Goal: Transaction & Acquisition: Purchase product/service

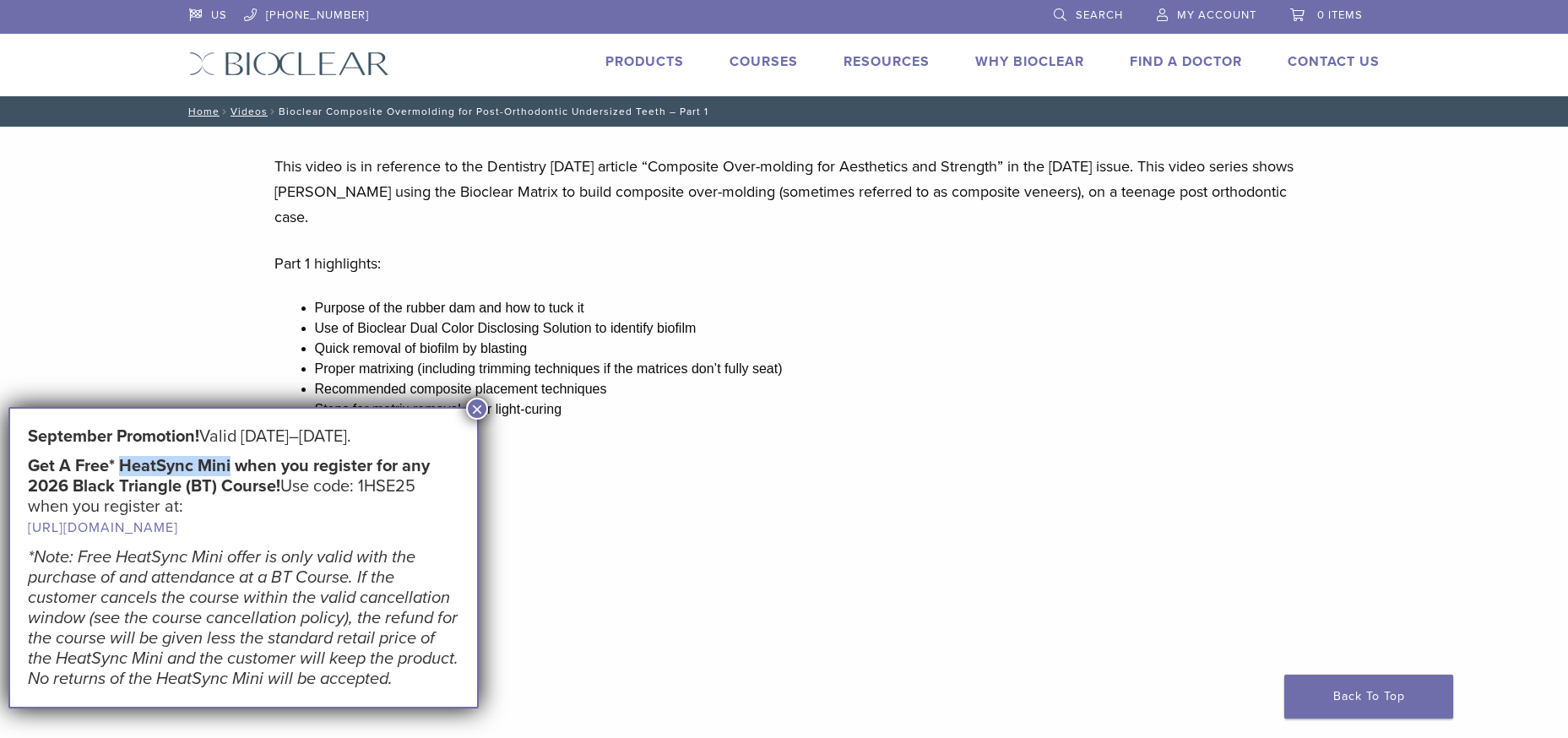
drag, startPoint x: 119, startPoint y: 463, endPoint x: 232, endPoint y: 466, distance: 113.0
click at [232, 466] on strong "Get A Free* HeatSync Mini when you register for any 2026 Black Triangle (BT) Co…" at bounding box center [229, 477] width 402 height 41
click at [644, 58] on link "Products" at bounding box center [644, 62] width 78 height 17
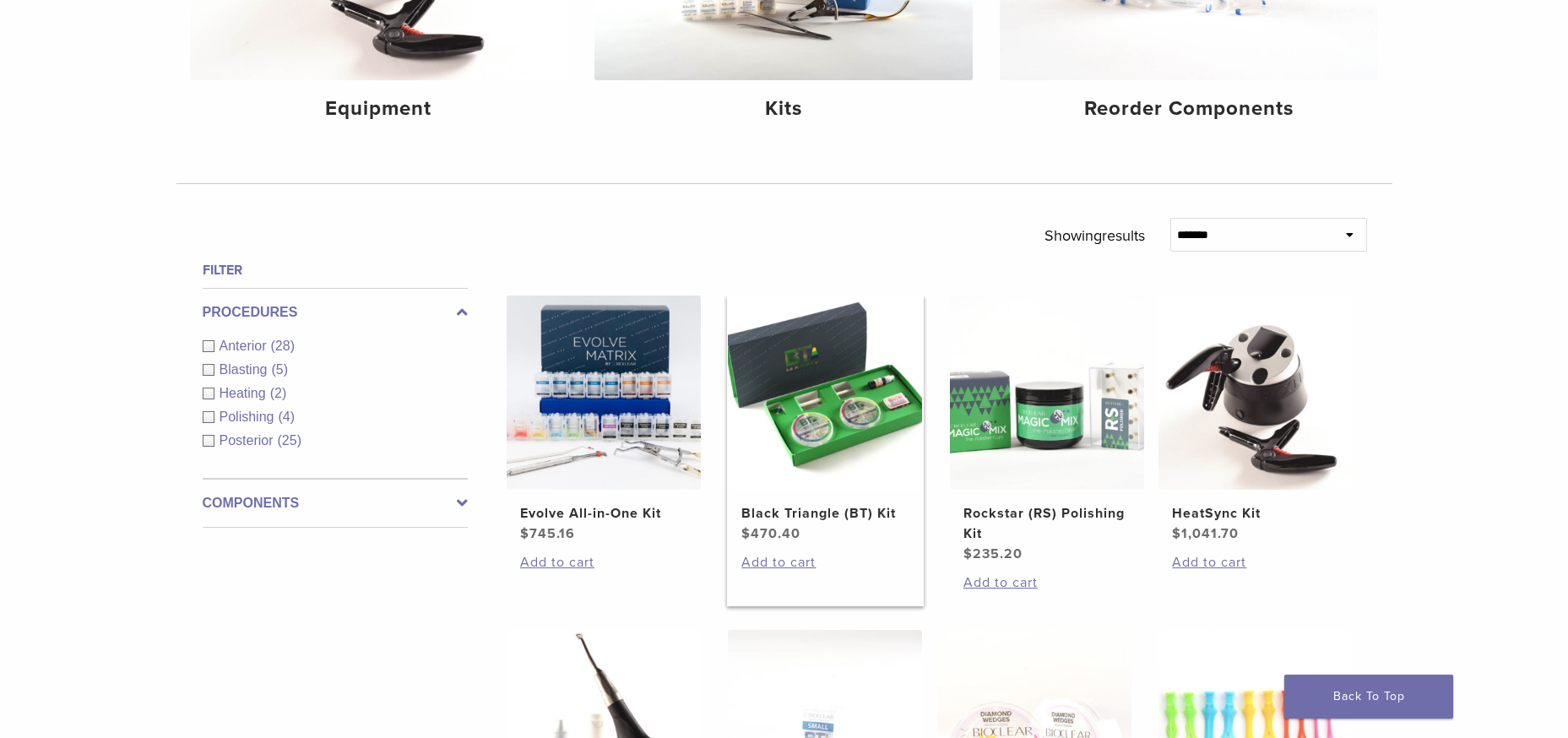
scroll to position [197, 0]
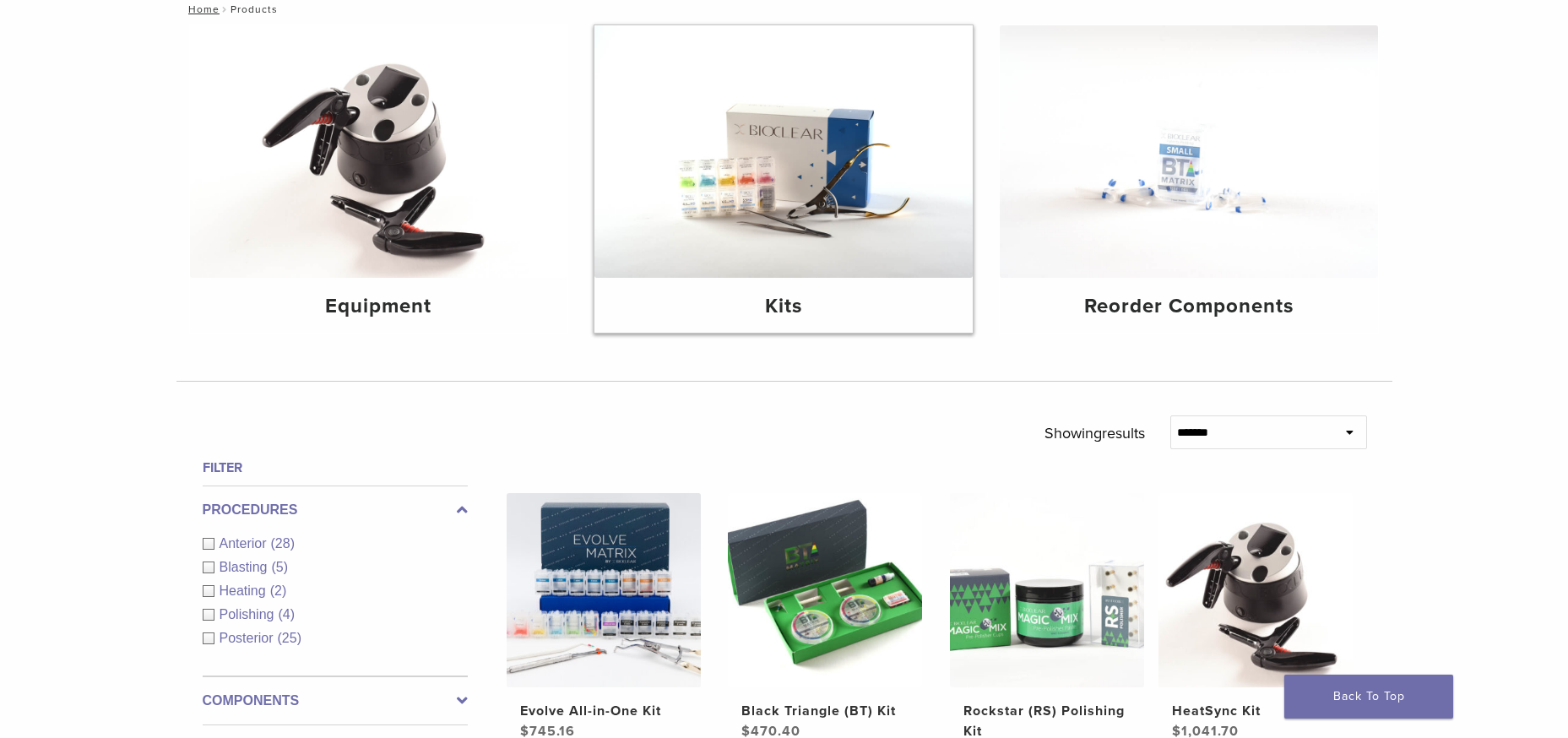
click at [817, 199] on img at bounding box center [784, 151] width 378 height 253
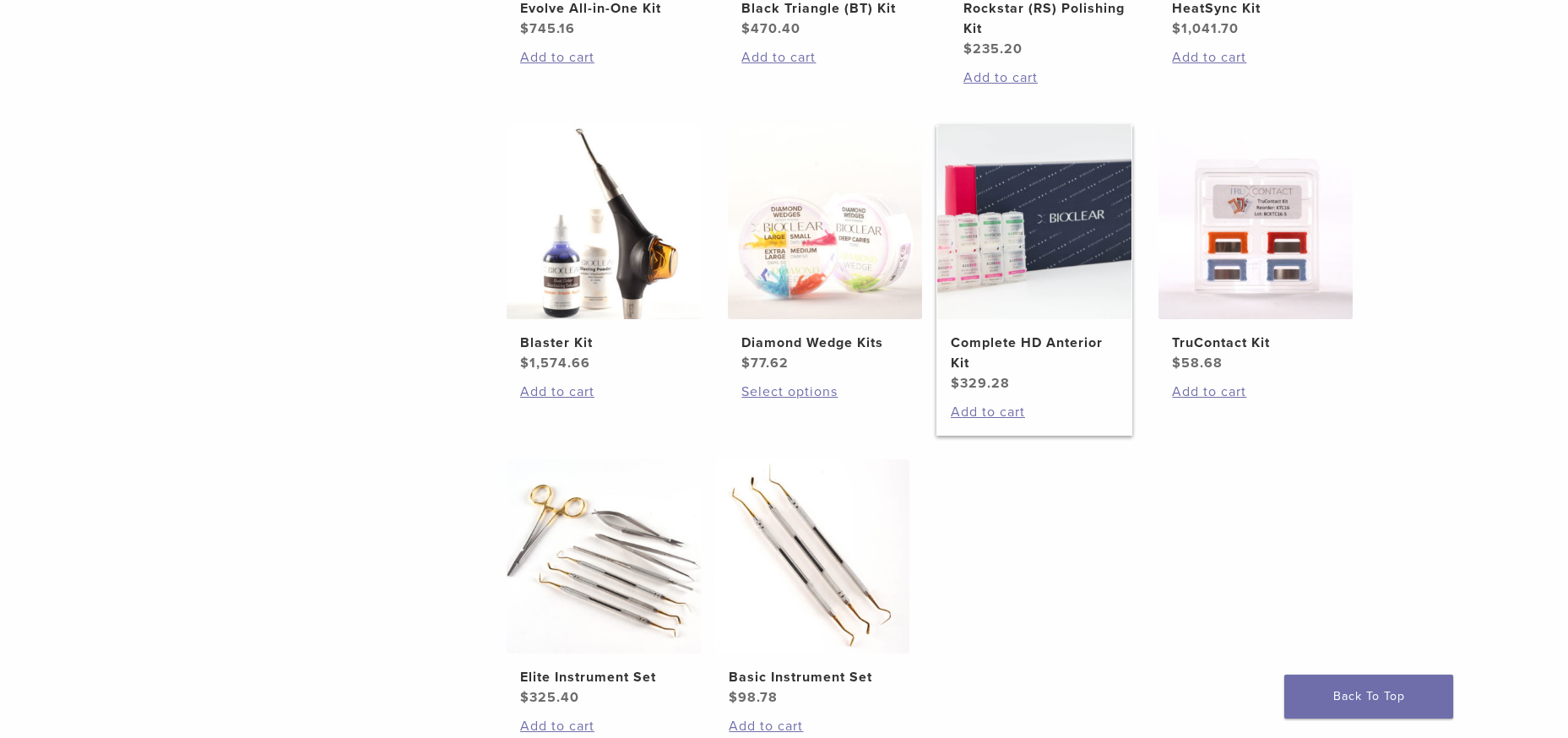
scroll to position [395, 0]
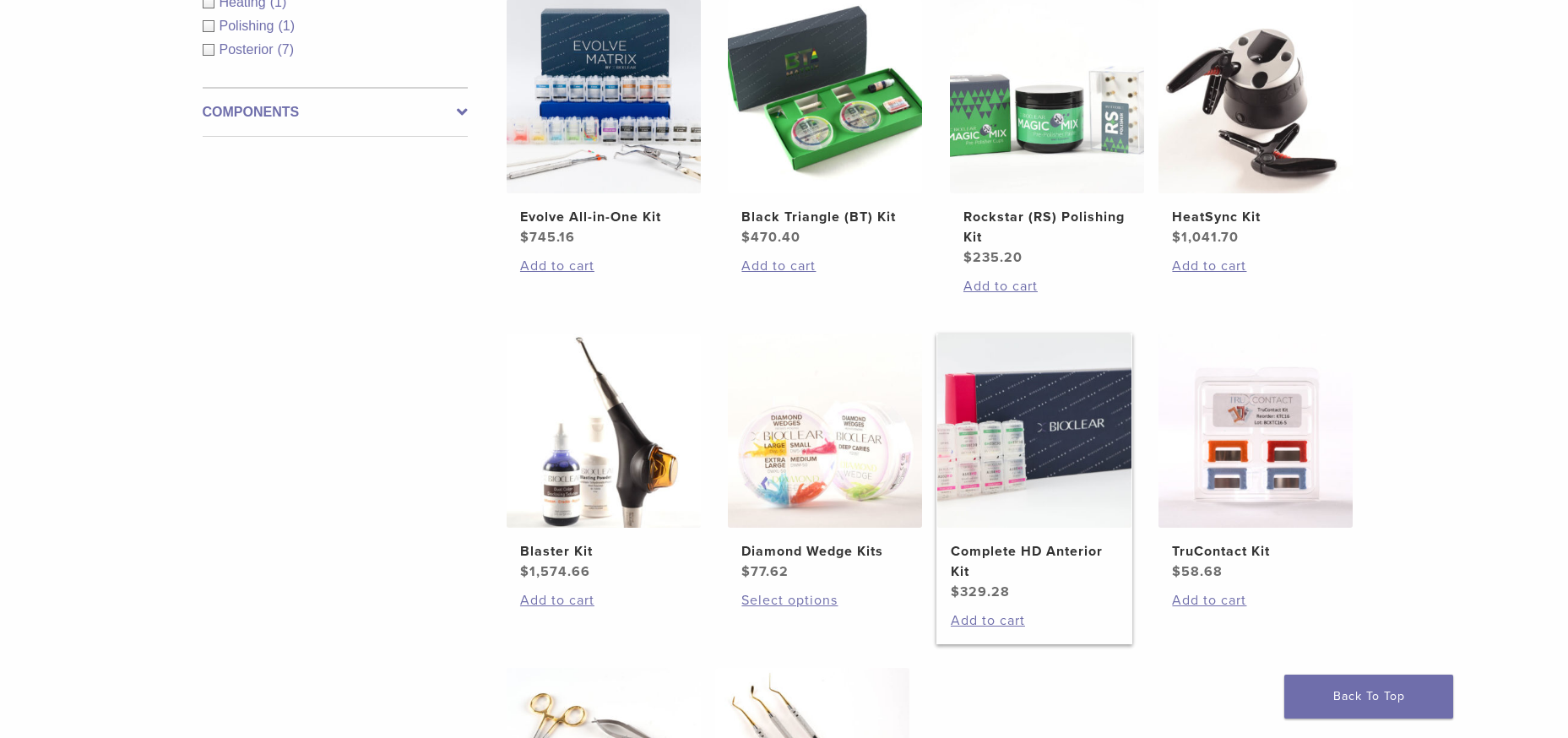
click at [1053, 435] on img at bounding box center [1034, 430] width 194 height 194
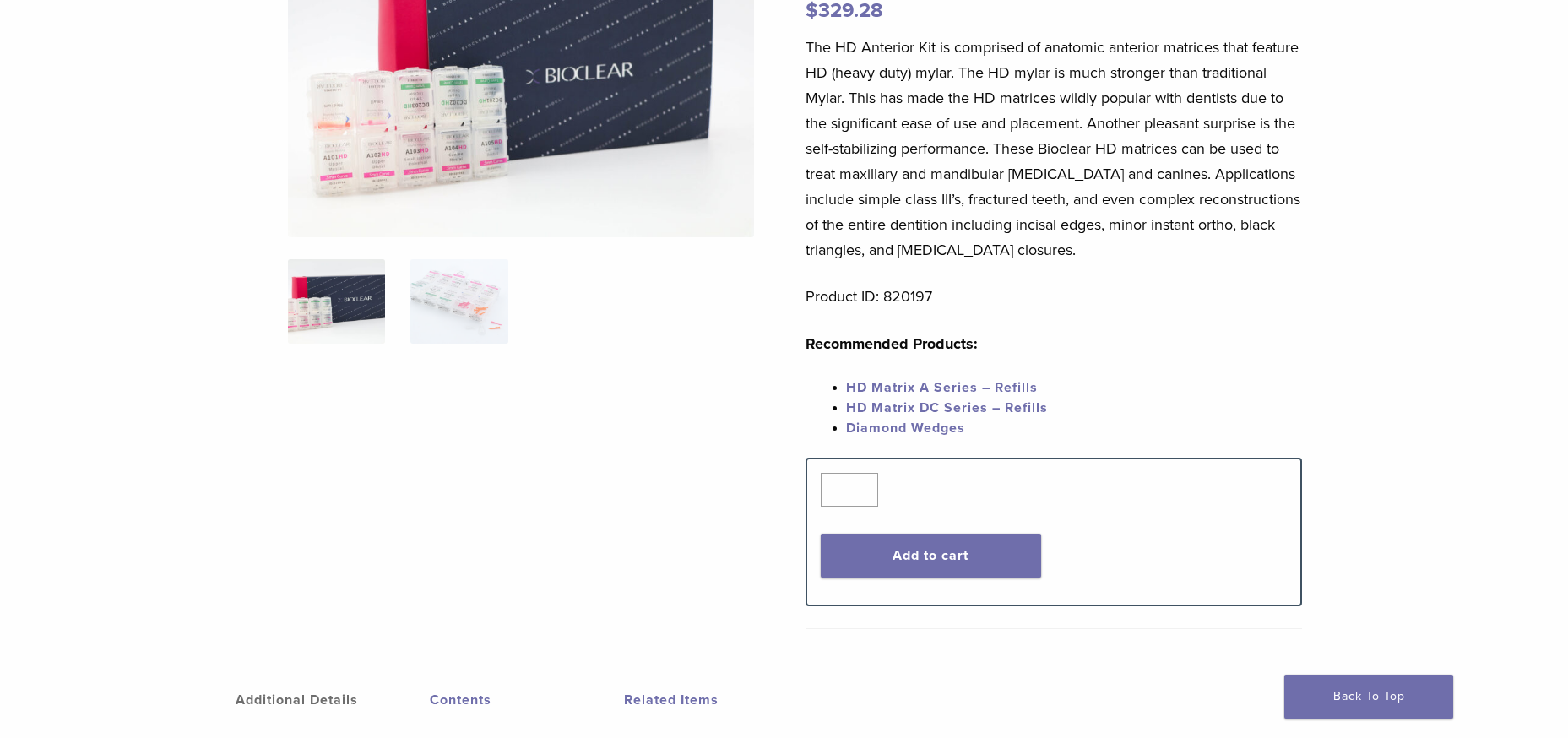
scroll to position [197, 0]
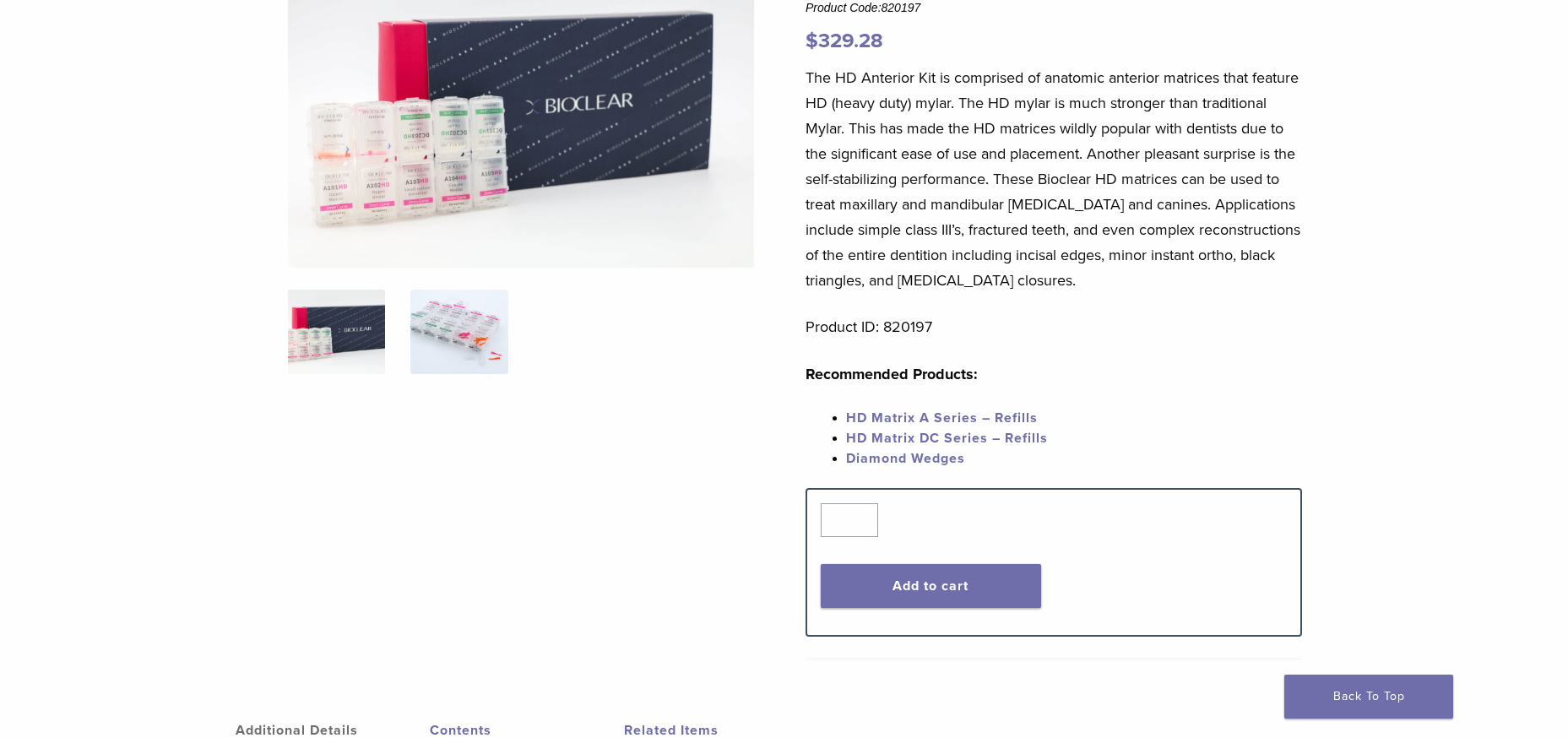
click at [453, 323] on img at bounding box center [459, 332] width 97 height 85
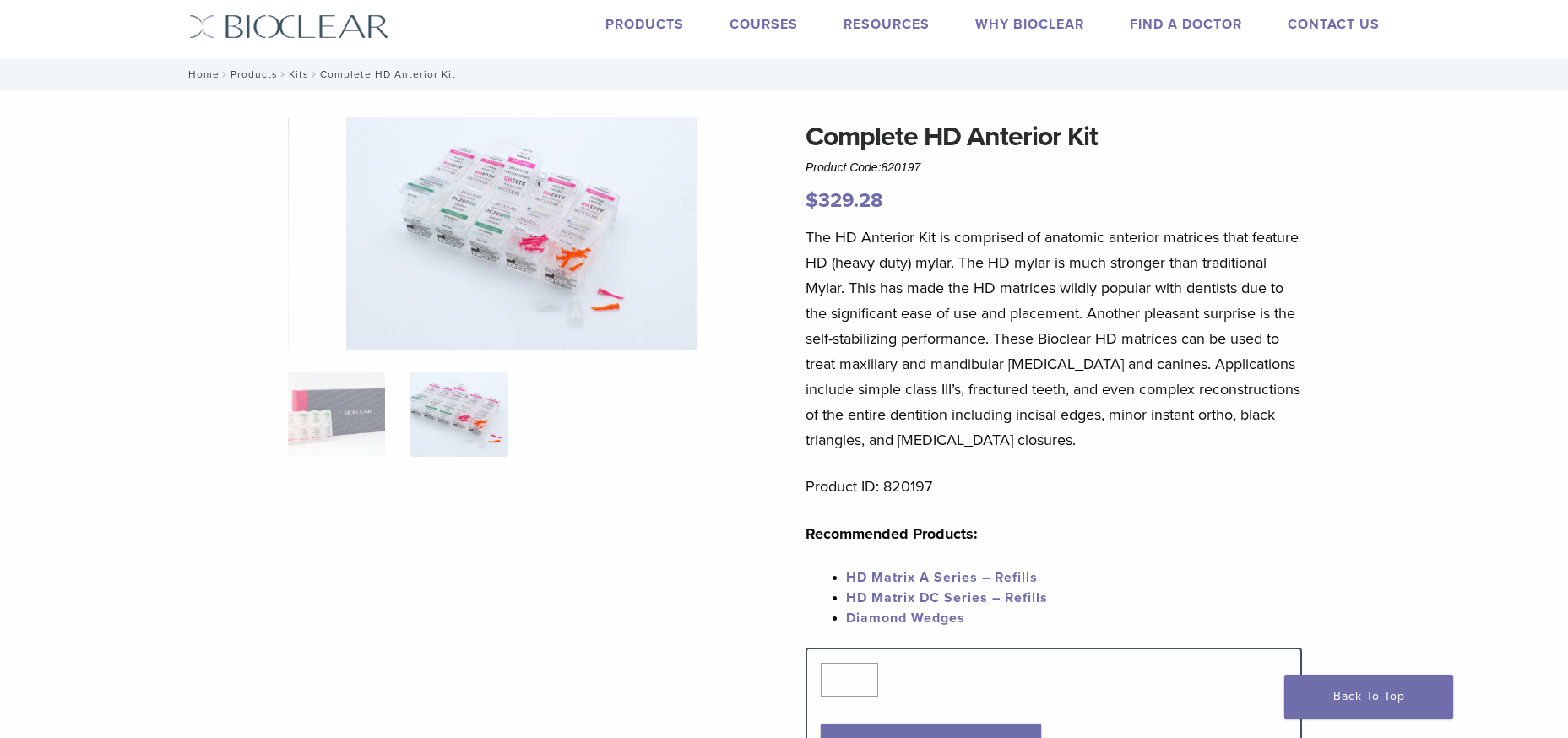
scroll to position [0, 0]
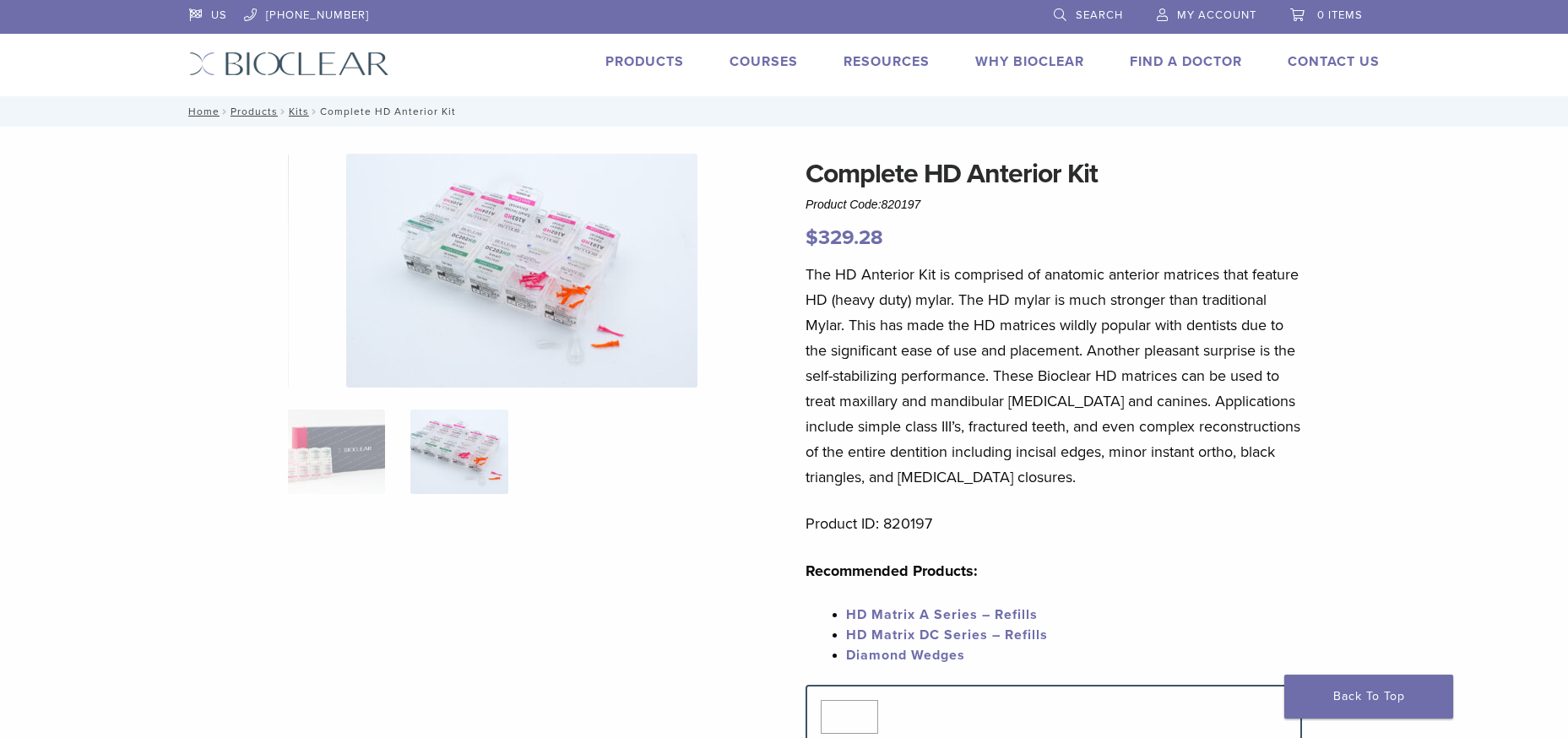
click at [486, 201] on img at bounding box center [522, 270] width 351 height 234
